Goal: Transaction & Acquisition: Purchase product/service

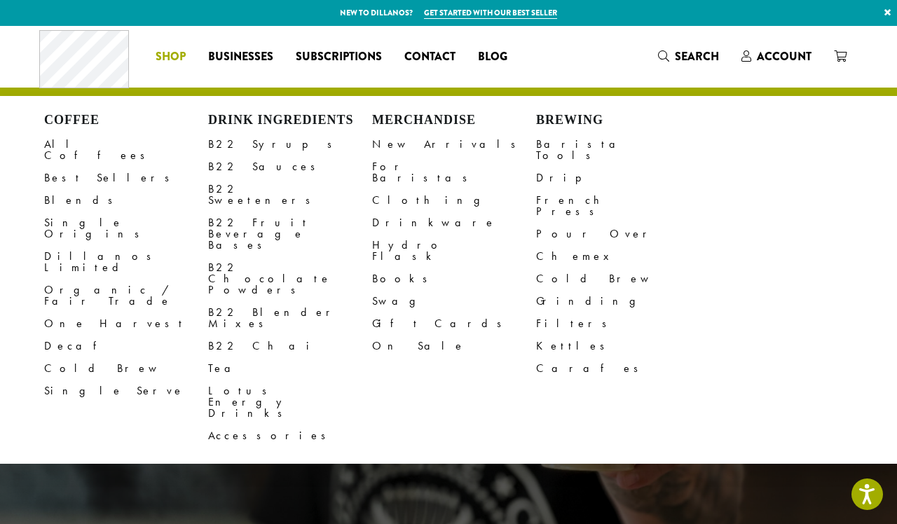
click at [168, 54] on span "Shop" at bounding box center [171, 57] width 30 height 18
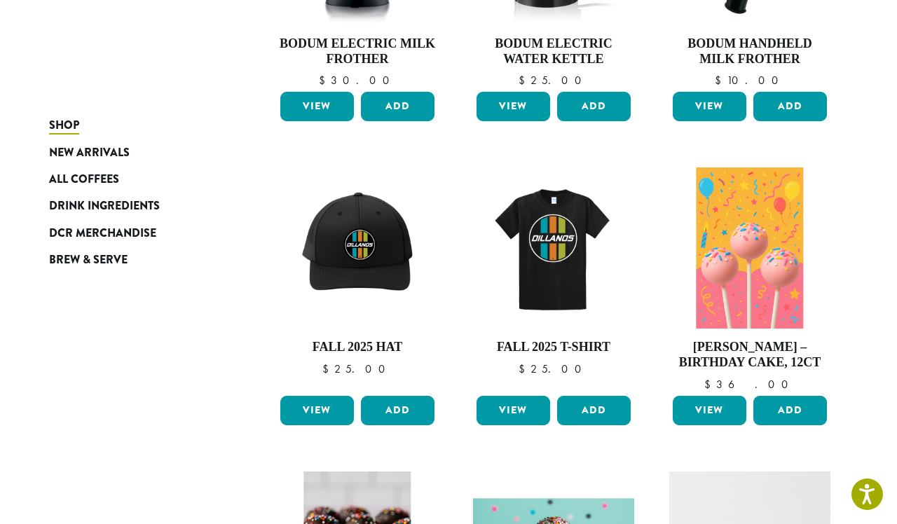
scroll to position [381, 0]
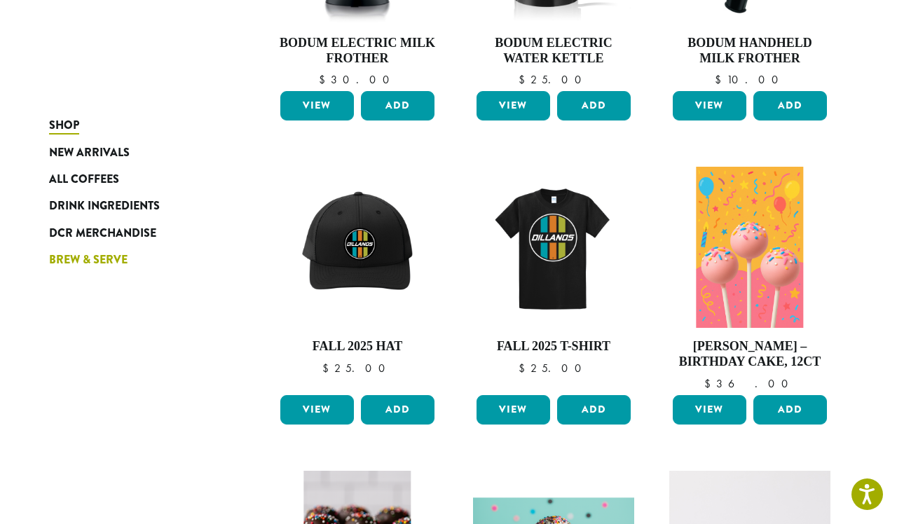
click at [81, 257] on span "Brew & Serve" at bounding box center [88, 261] width 79 height 18
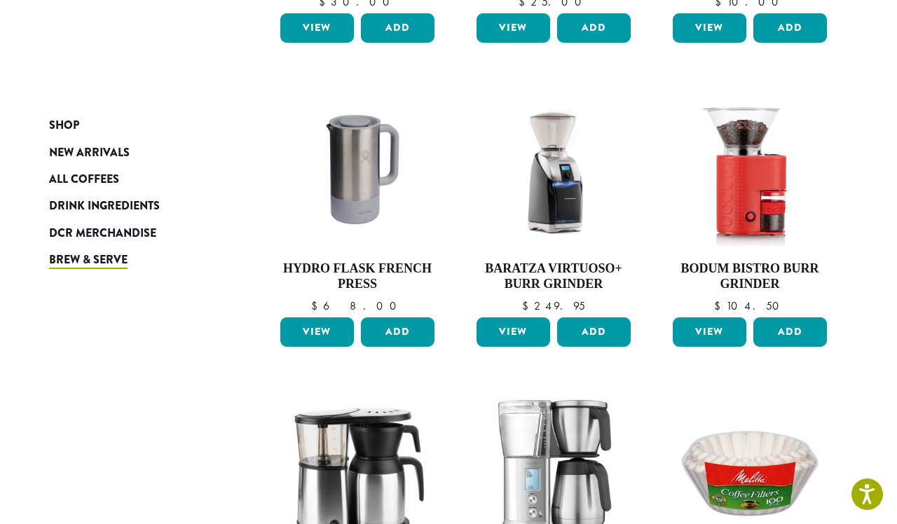
scroll to position [456, 0]
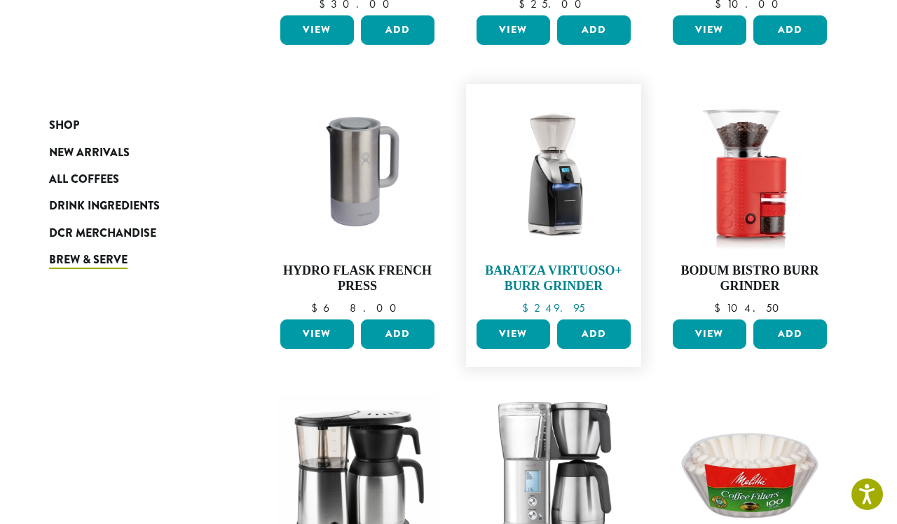
click at [556, 257] on link "Baratza Virtuoso+ [PERSON_NAME] Grinder $ 249.95" at bounding box center [553, 202] width 161 height 222
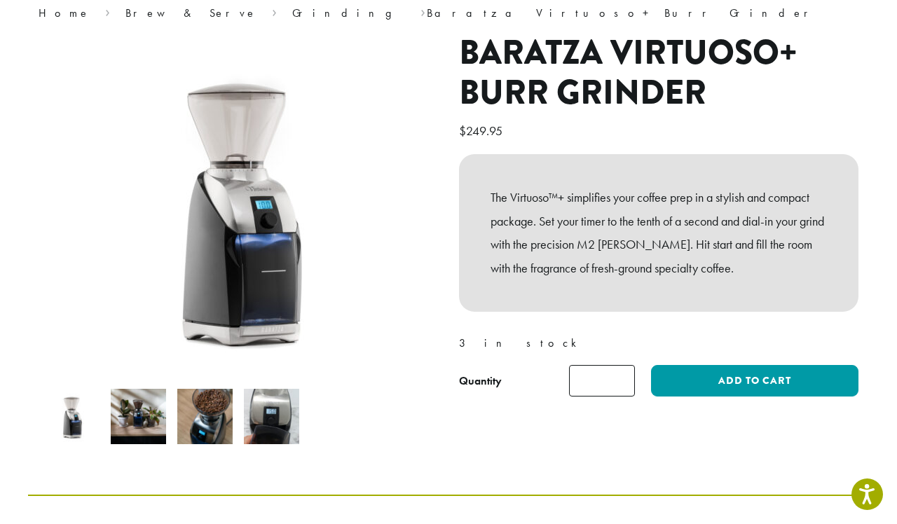
scroll to position [139, 0]
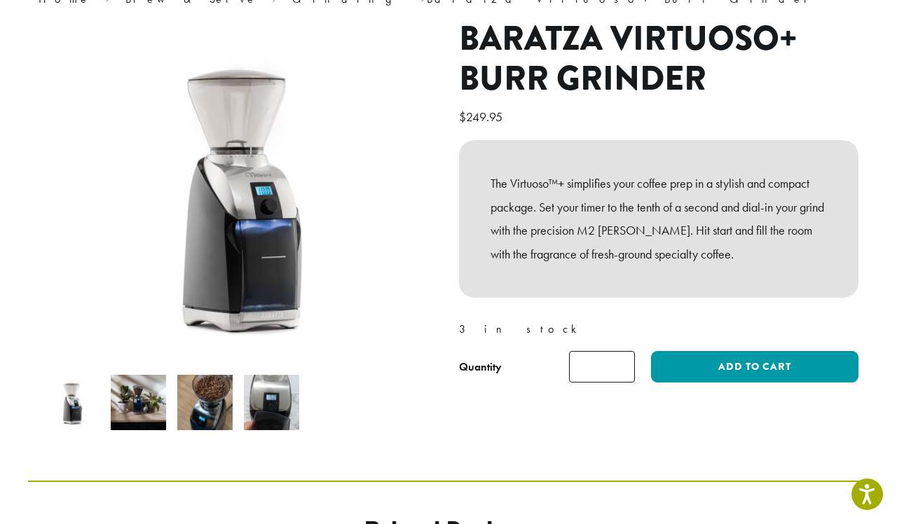
click at [139, 397] on img at bounding box center [138, 402] width 55 height 55
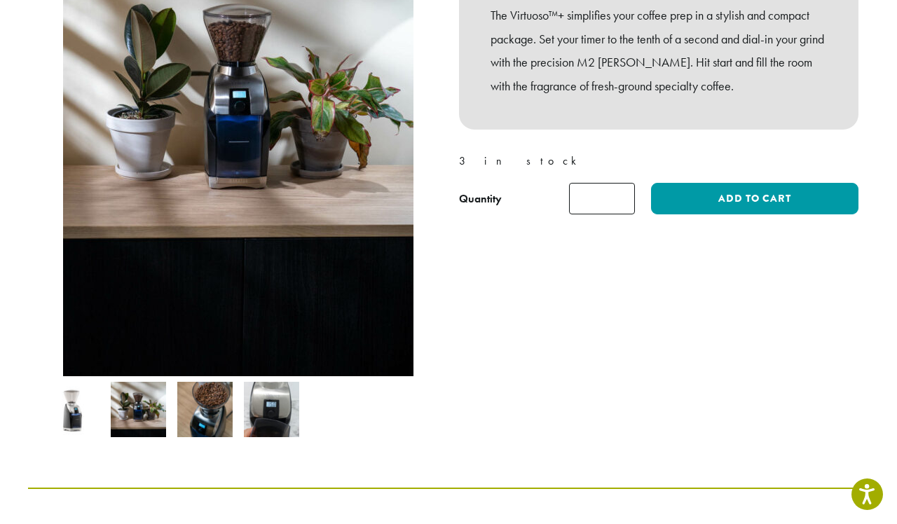
scroll to position [285, 0]
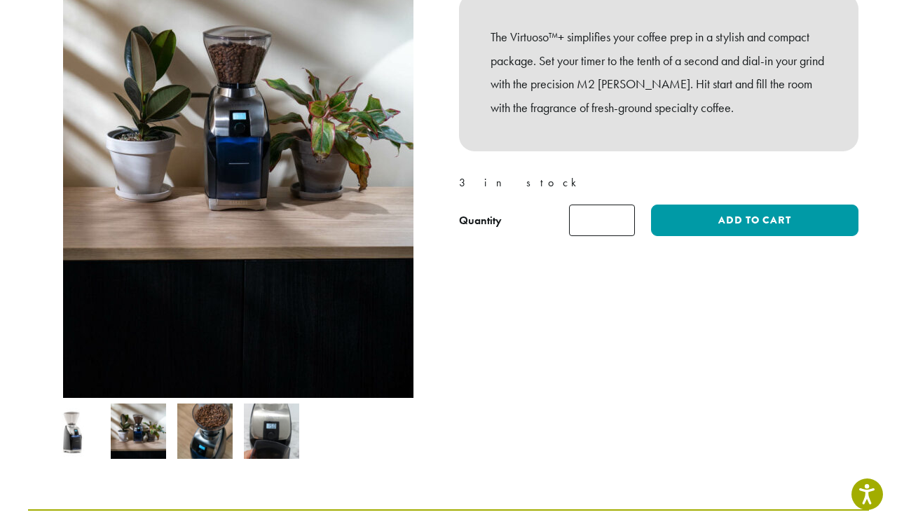
click at [215, 437] on img at bounding box center [204, 431] width 55 height 55
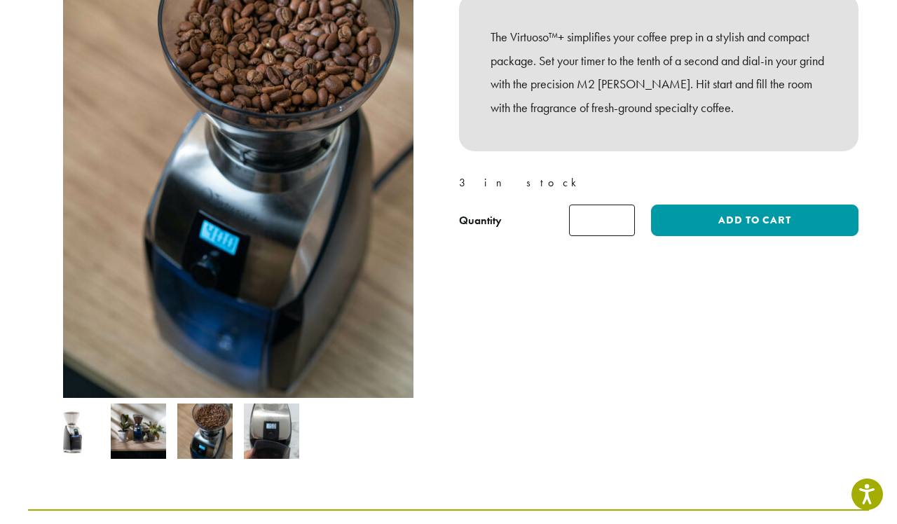
click at [259, 436] on img at bounding box center [271, 431] width 55 height 55
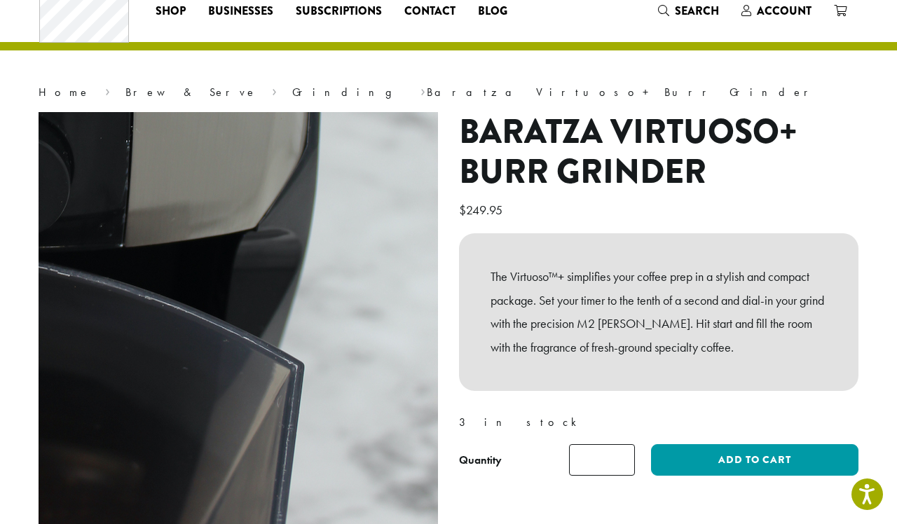
scroll to position [43, 0]
